Goal: Task Accomplishment & Management: Manage account settings

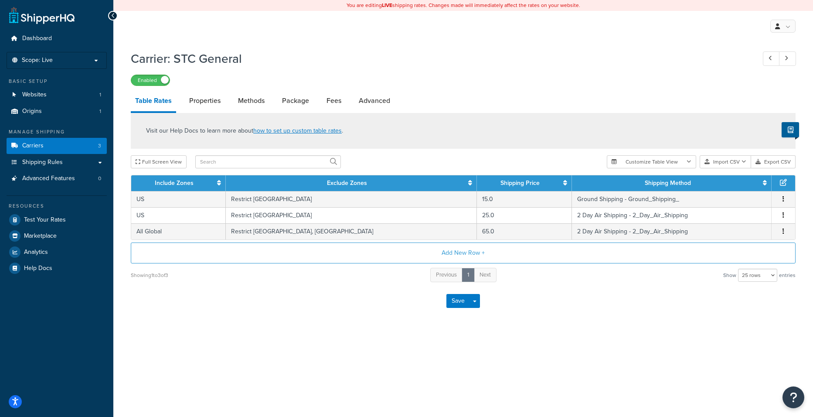
select select "25"
click at [51, 96] on link "Websites 1" at bounding box center [57, 95] width 100 height 16
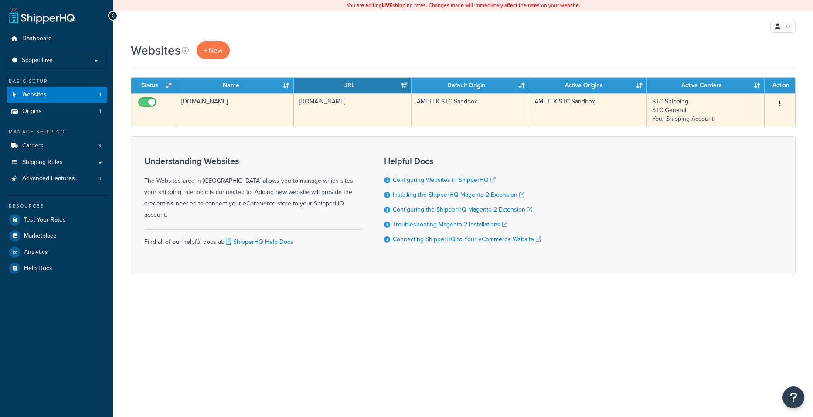
click at [223, 115] on td "[DOMAIN_NAME]" at bounding box center [235, 110] width 118 height 34
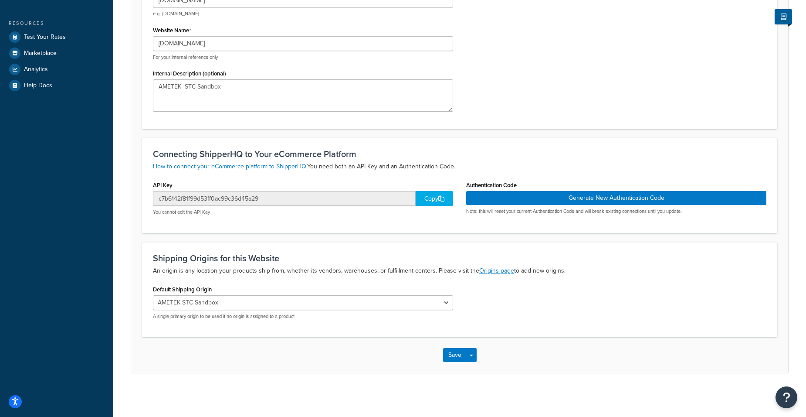
scroll to position [8, 0]
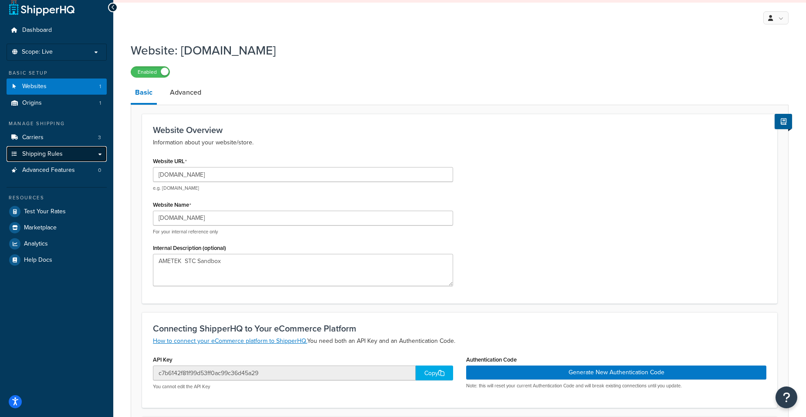
click at [61, 149] on link "Shipping Rules" at bounding box center [57, 154] width 100 height 16
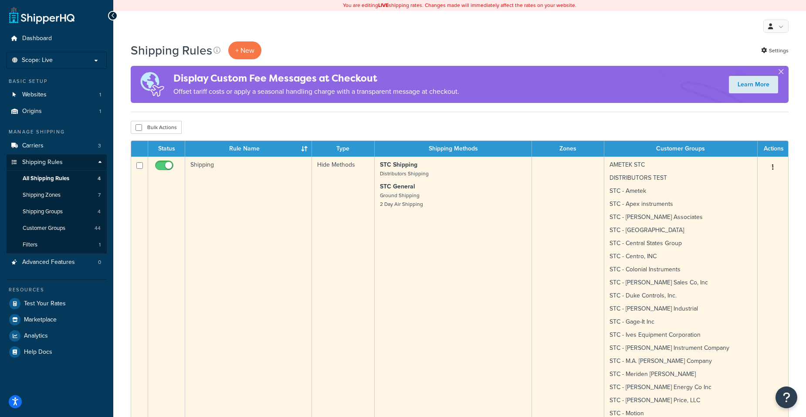
click at [251, 242] on td "Shipping" at bounding box center [248, 382] width 127 height 452
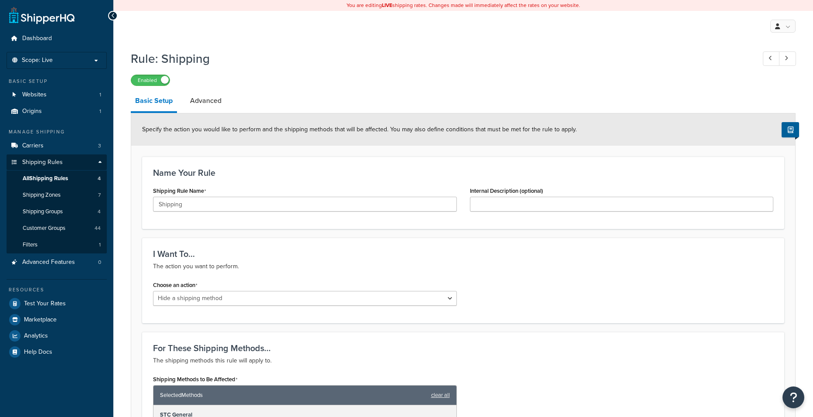
select select "HIDE"
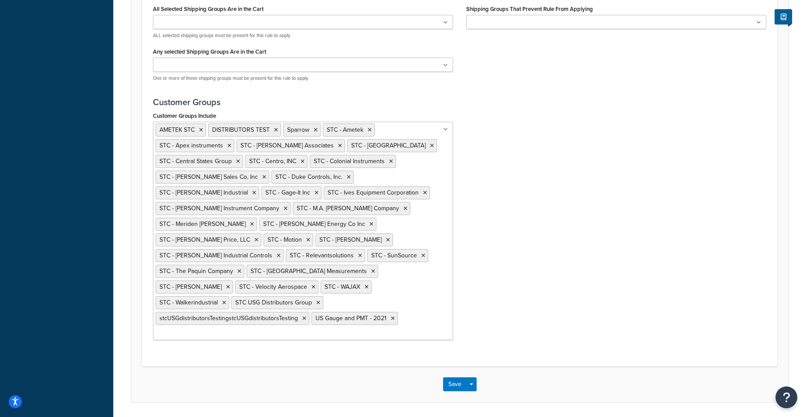
scroll to position [671, 0]
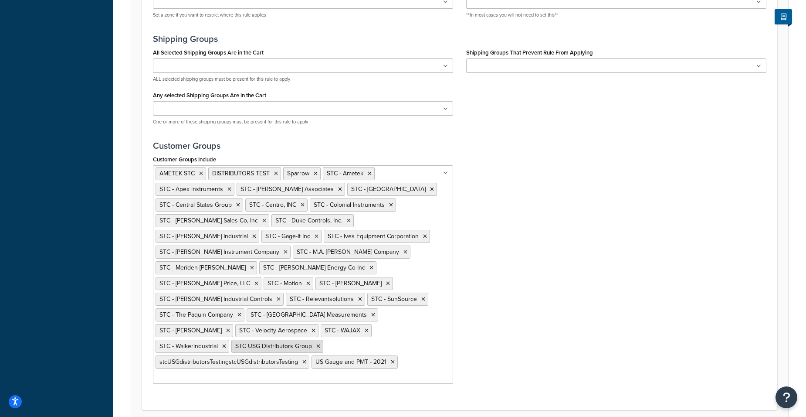
click at [235, 341] on span "STC USG Distributors Group" at bounding box center [273, 345] width 77 height 9
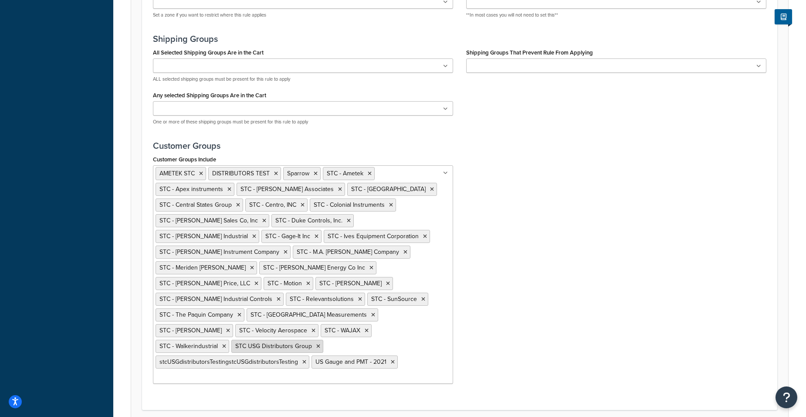
click at [235, 341] on span "STC USG Distributors Group" at bounding box center [273, 345] width 77 height 9
drag, startPoint x: 161, startPoint y: 329, endPoint x: 229, endPoint y: 327, distance: 68.4
click at [235, 341] on span "STC USG Distributors Group" at bounding box center [273, 345] width 77 height 9
